Goal: Information Seeking & Learning: Find specific fact

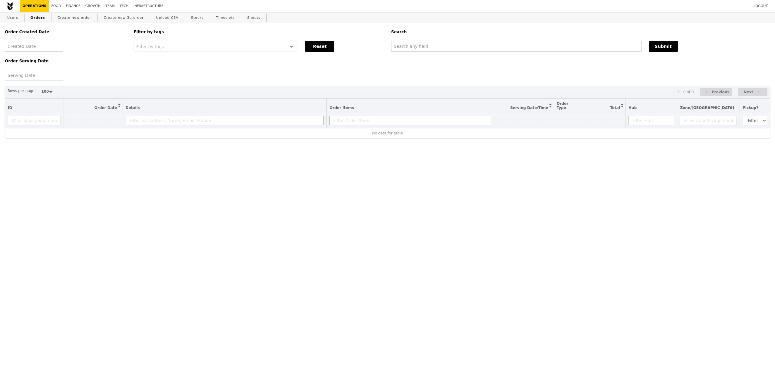
select select "100"
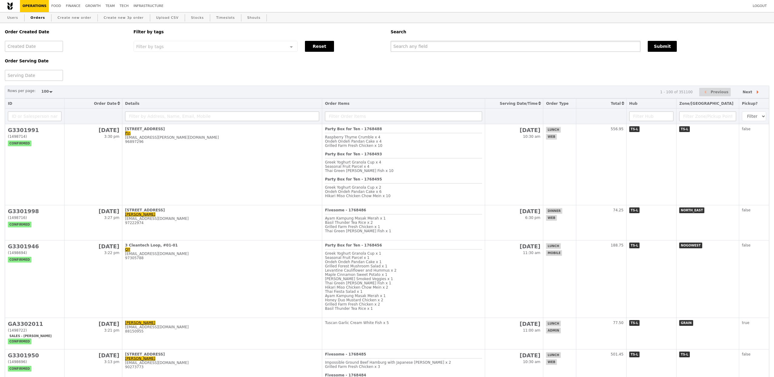
click at [403, 47] on input "text" at bounding box center [515, 46] width 250 height 11
type input "alka"
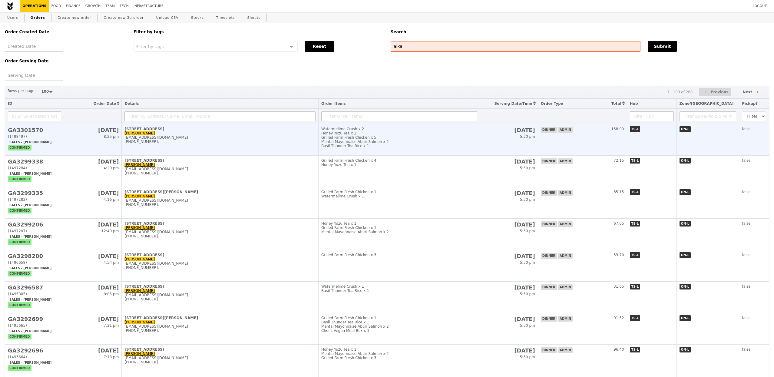
click at [247, 144] on td "[STREET_ADDRESS][PERSON_NAME] [PERSON_NAME] [EMAIL_ADDRESS][DOMAIN_NAME] [PHONE…" at bounding box center [220, 139] width 197 height 31
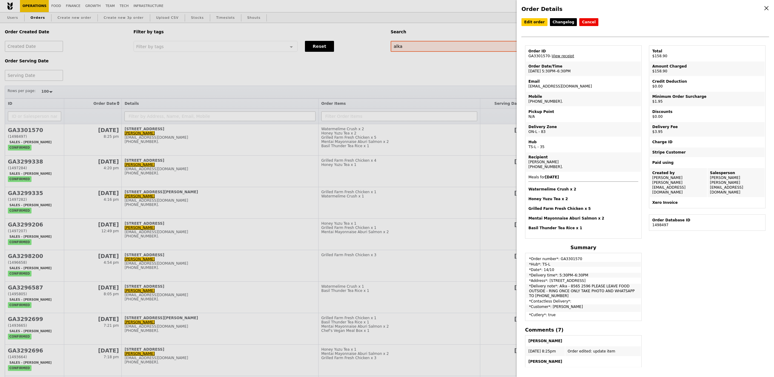
click at [542, 56] on td "Order ID GA3301570 – View receipt" at bounding box center [583, 53] width 115 height 15
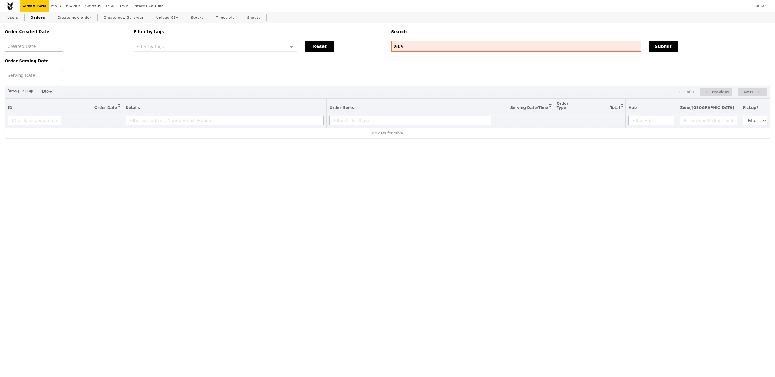
select select "100"
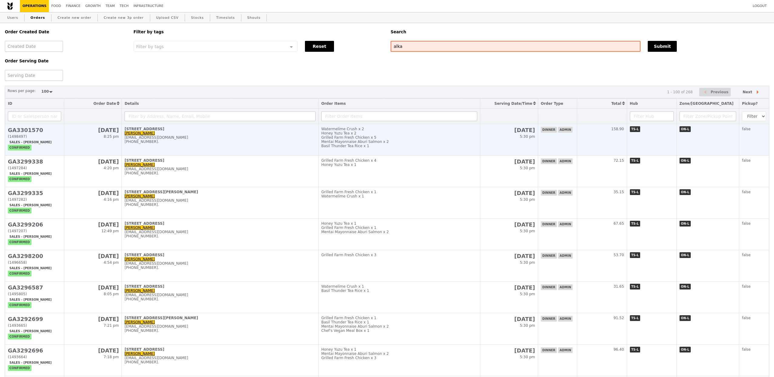
click at [203, 147] on td "[STREET_ADDRESS][PERSON_NAME] [PERSON_NAME] [EMAIL_ADDRESS][DOMAIN_NAME] [PHONE…" at bounding box center [220, 139] width 197 height 31
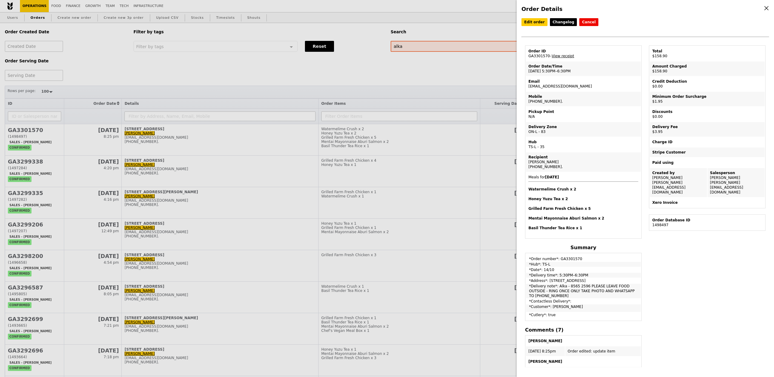
drag, startPoint x: 571, startPoint y: 84, endPoint x: 525, endPoint y: 85, distance: 45.1
click at [526, 85] on td "Email [EMAIL_ADDRESS][DOMAIN_NAME]" at bounding box center [583, 84] width 115 height 15
copy td "[EMAIL_ADDRESS][DOMAIN_NAME]"
click at [447, 46] on div "Order Details Edit order Changelog Cancel Order ID GA3301570 – View receipt Ord…" at bounding box center [387, 188] width 774 height 377
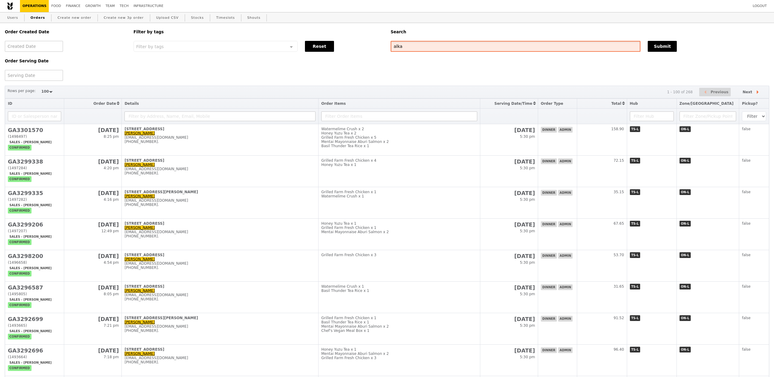
click at [447, 46] on input "alka" at bounding box center [515, 46] width 250 height 11
paste input "@[DOMAIN_NAME]"
type input "[EMAIL_ADDRESS][DOMAIN_NAME]"
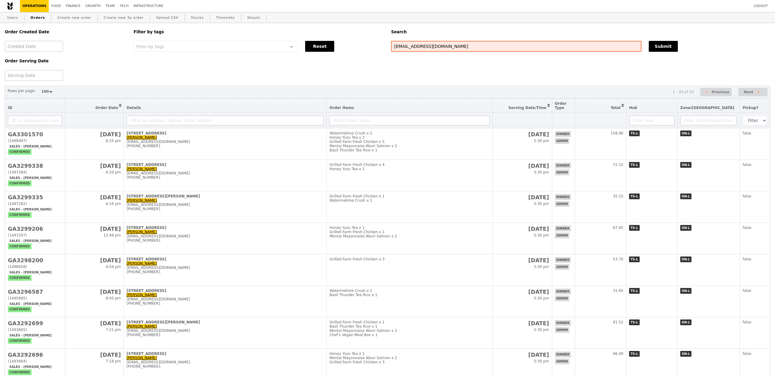
select select "100"
